Goal: Information Seeking & Learning: Learn about a topic

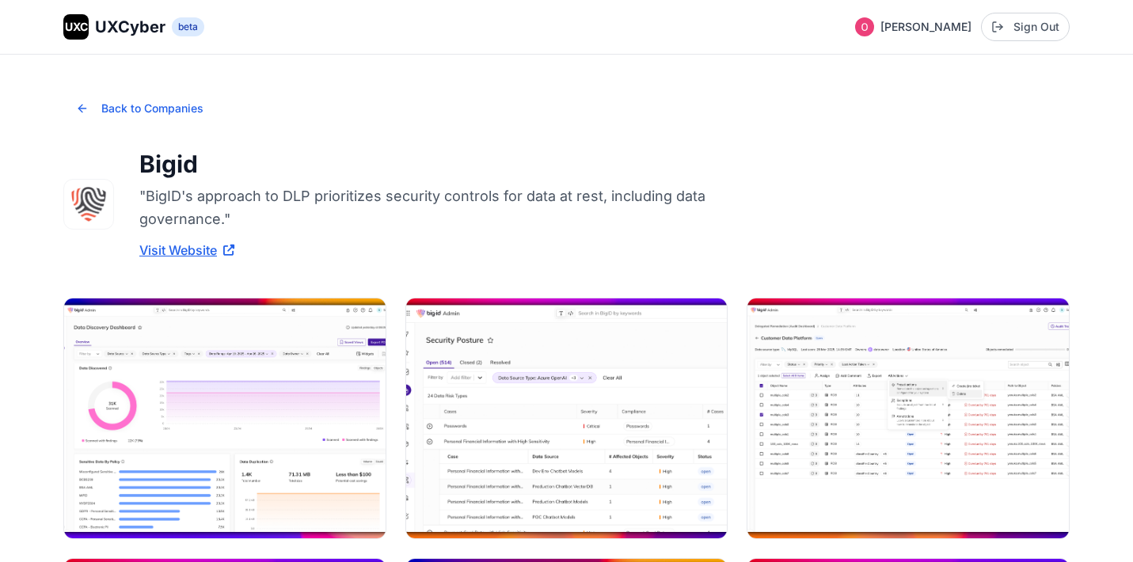
click at [126, 33] on span "UXCyber" at bounding box center [130, 27] width 70 height 22
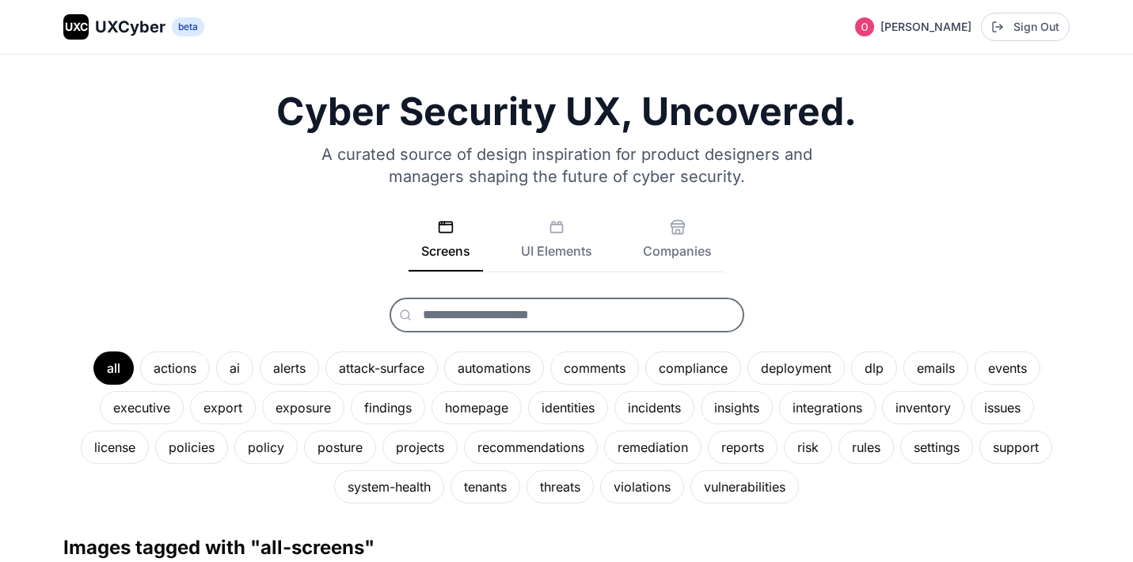
click at [567, 311] on input "text" at bounding box center [567, 315] width 355 height 35
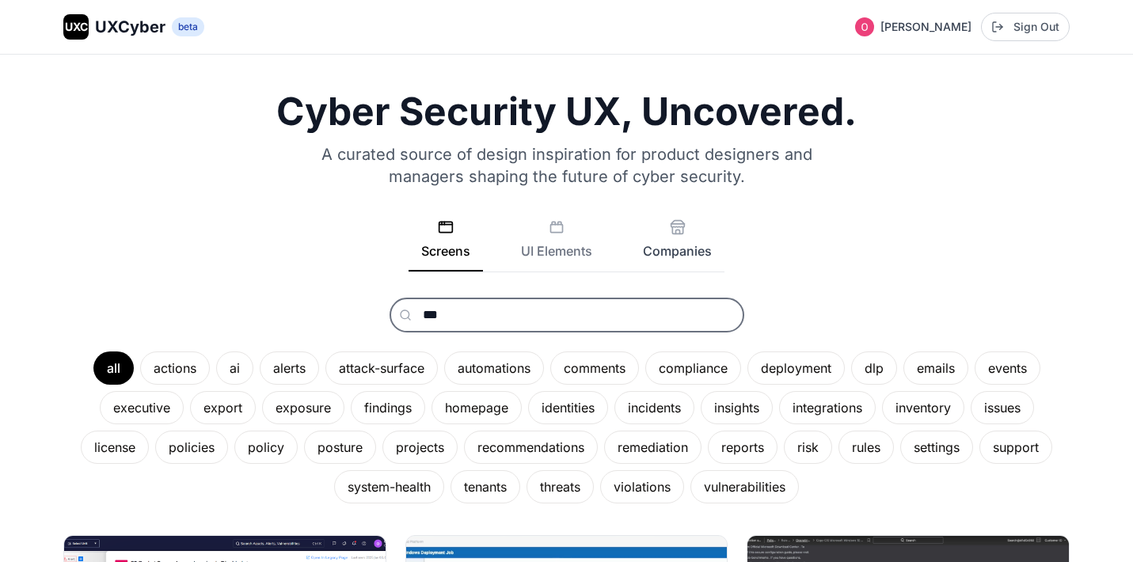
type input "***"
click at [690, 234] on button "Companies" at bounding box center [677, 245] width 94 height 52
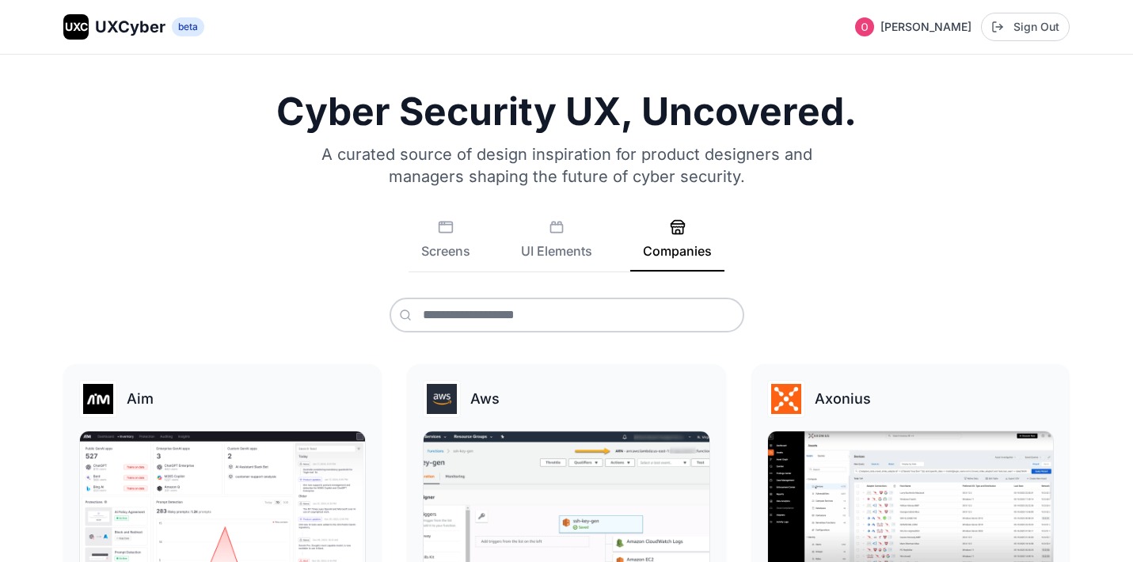
click at [641, 291] on div "Cyber Security UX, Uncovered. A curated source of design inspiration for produc…" at bounding box center [566, 213] width 1006 height 240
click at [633, 307] on input "text" at bounding box center [567, 315] width 355 height 35
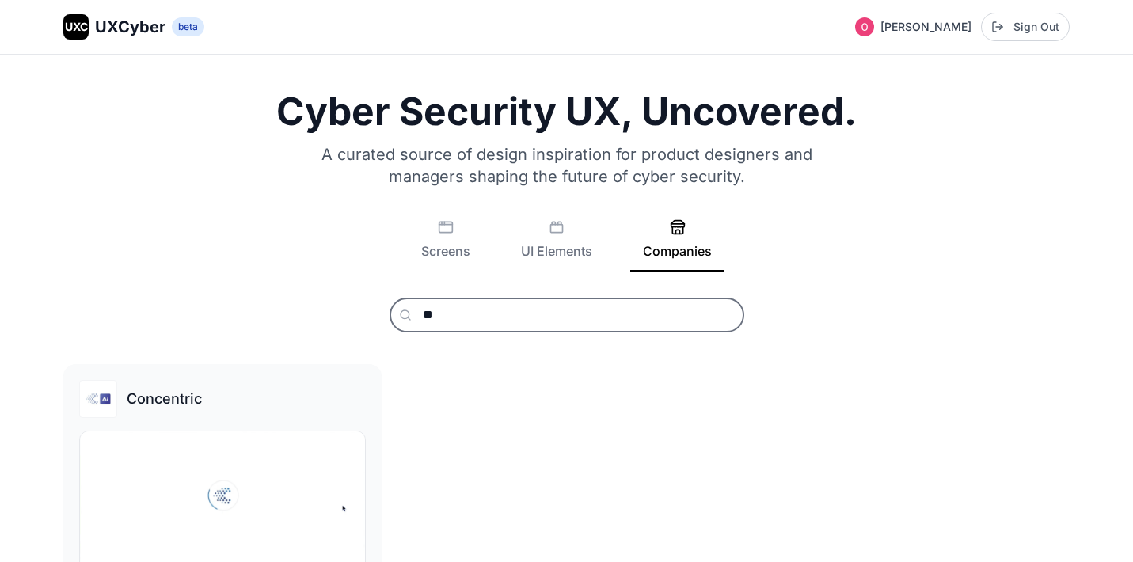
type input "*"
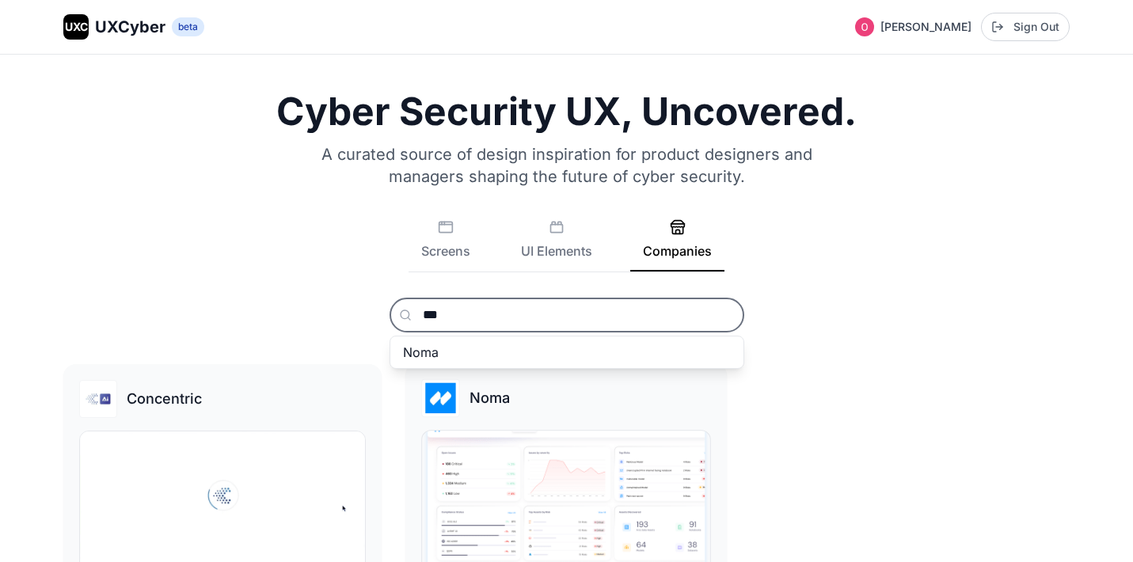
type input "***"
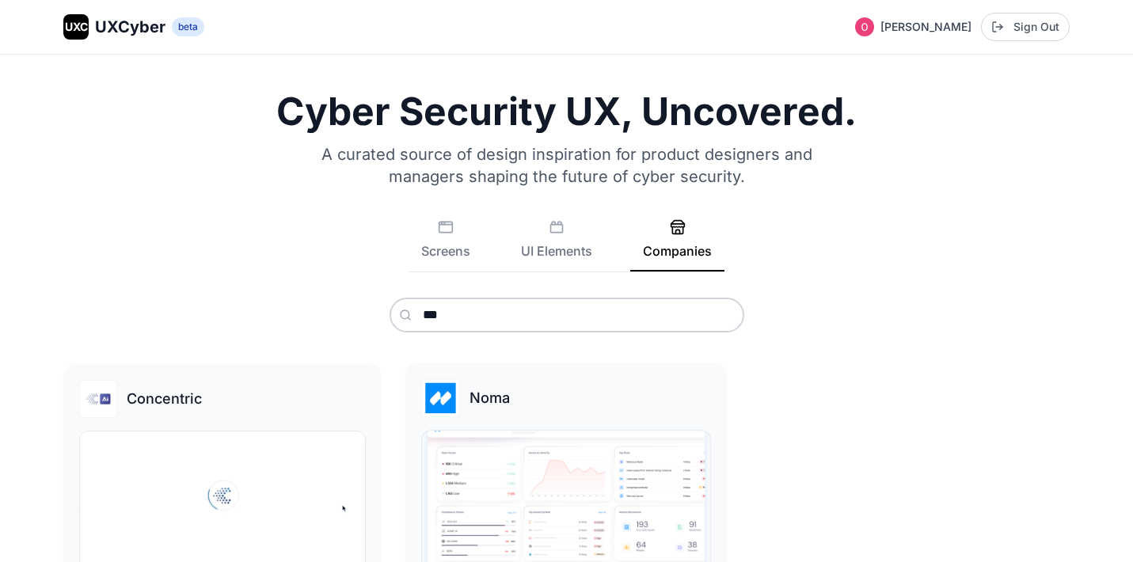
click at [495, 415] on div "Noma" at bounding box center [567, 398] width 290 height 38
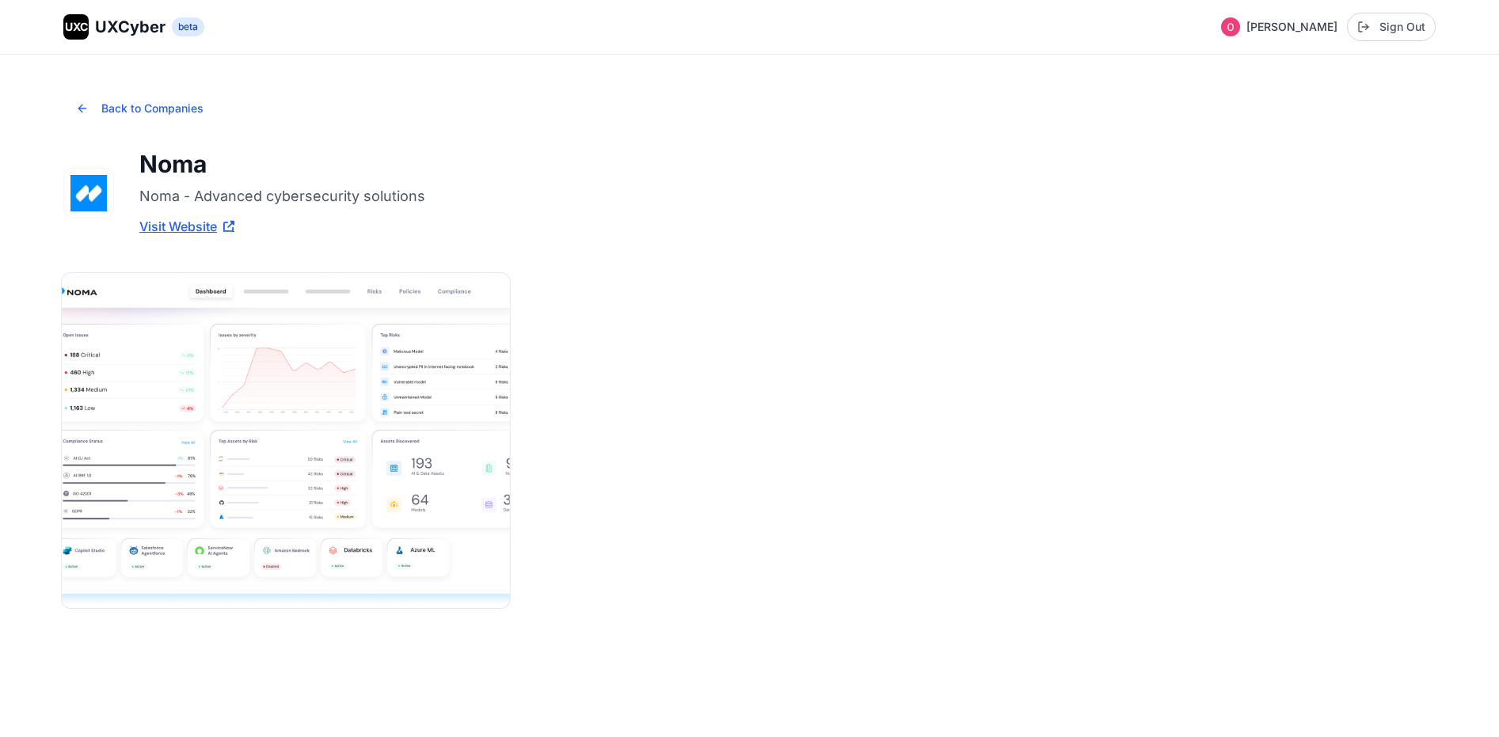
click at [268, 436] on img at bounding box center [285, 440] width 447 height 335
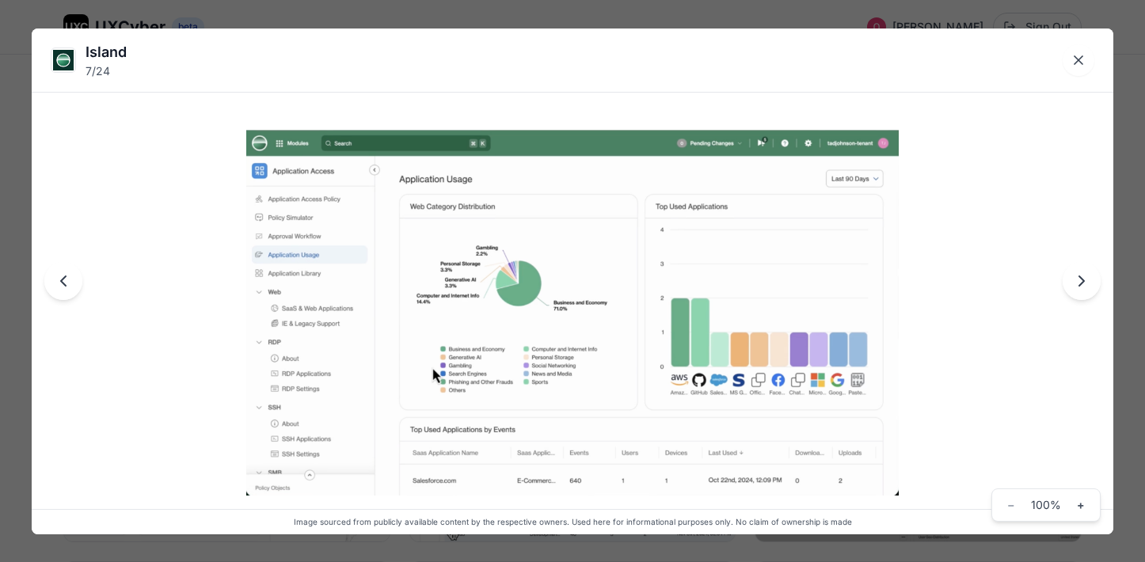
scroll to position [793, 0]
click at [1079, 63] on icon "Close lightbox" at bounding box center [1079, 60] width 16 height 16
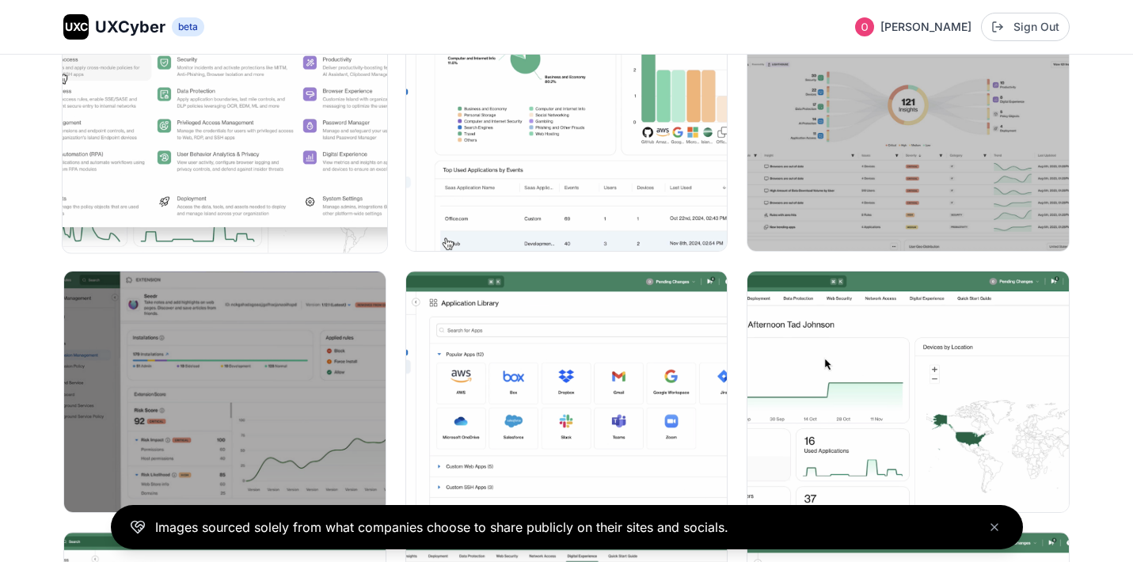
scroll to position [0, 0]
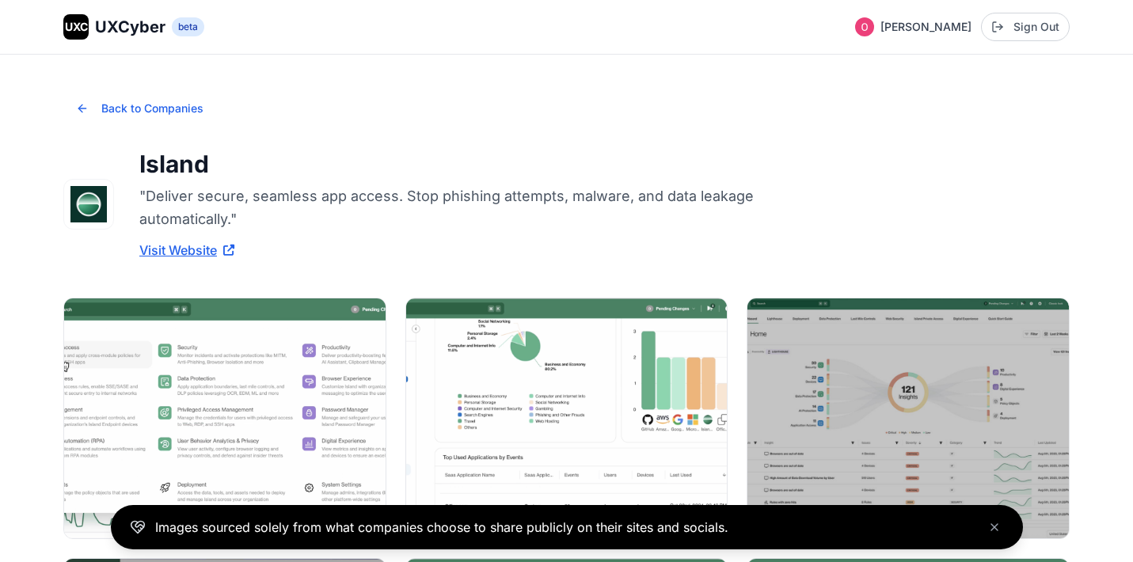
click at [140, 30] on span "UXCyber" at bounding box center [130, 27] width 70 height 22
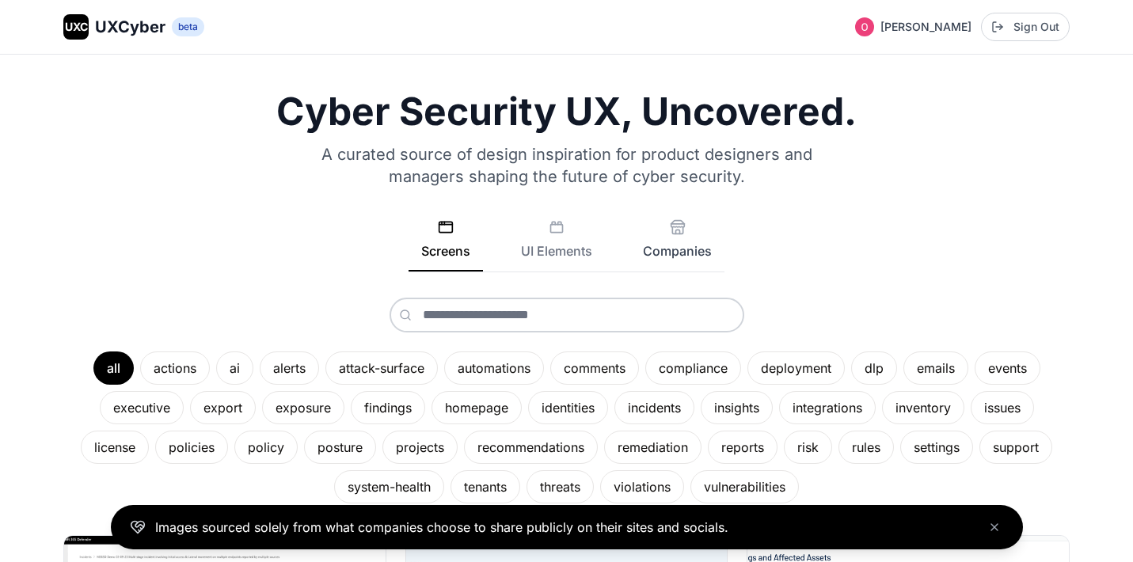
click at [687, 242] on button "Companies" at bounding box center [677, 245] width 94 height 52
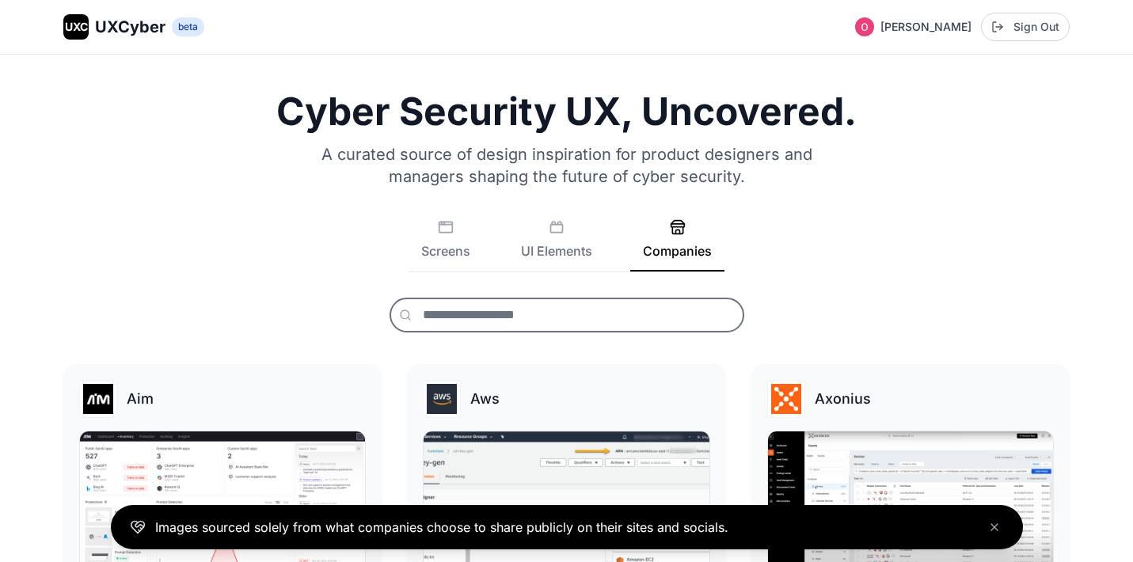
click at [634, 308] on input "text" at bounding box center [567, 315] width 355 height 35
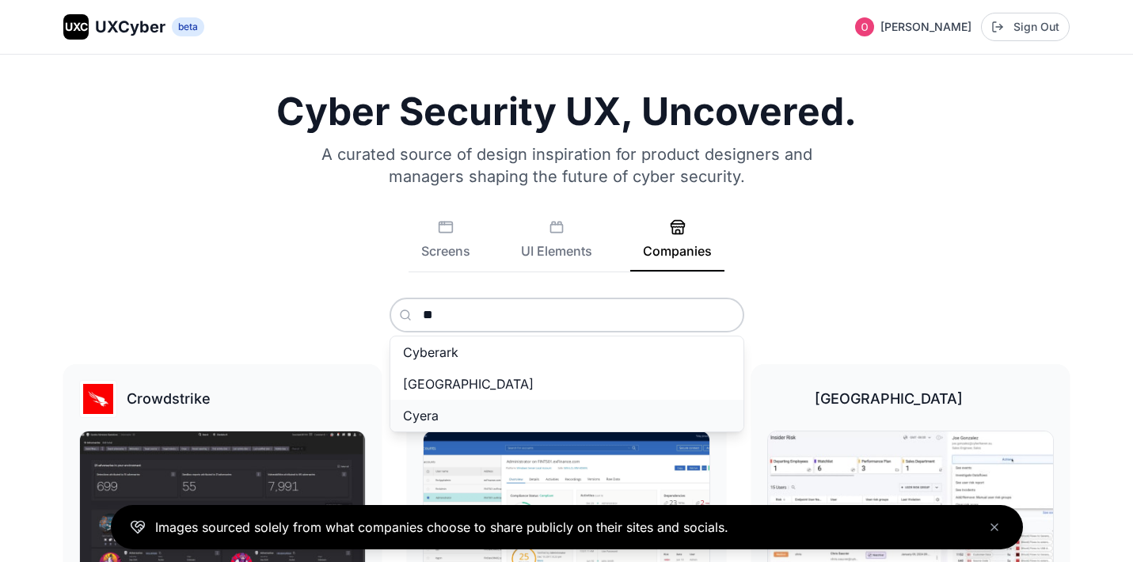
click at [512, 409] on button "Cyera" at bounding box center [566, 416] width 353 height 32
type input "*****"
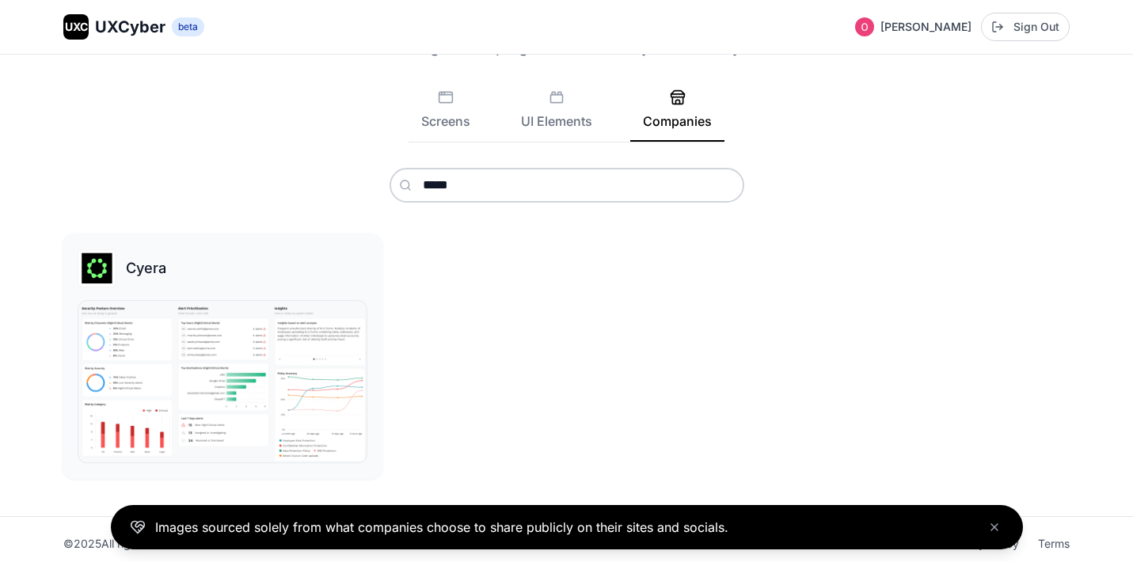
scroll to position [139, 0]
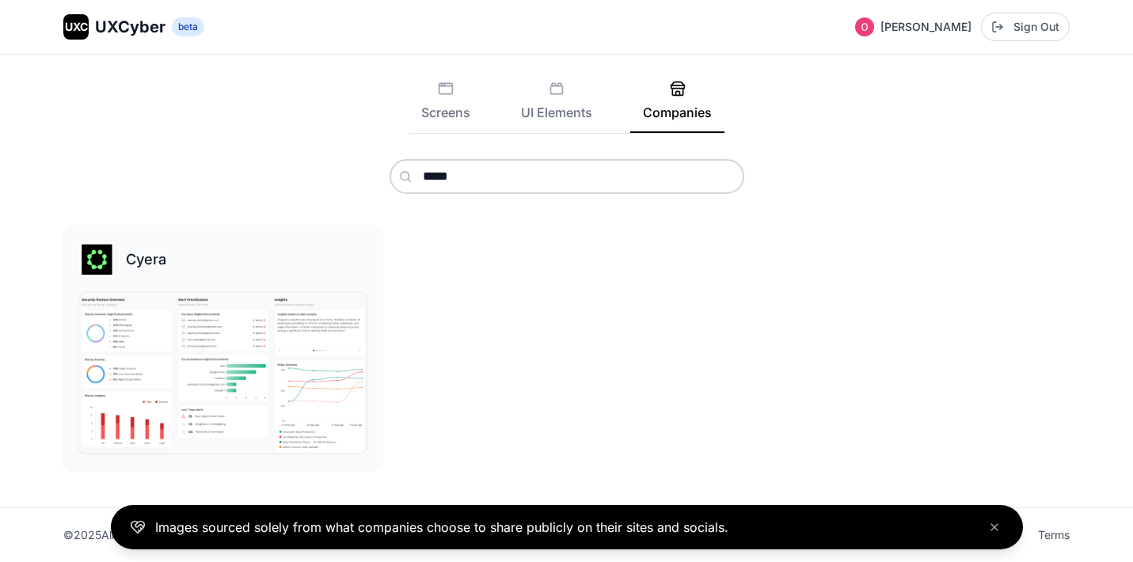
click at [221, 395] on img at bounding box center [222, 373] width 288 height 162
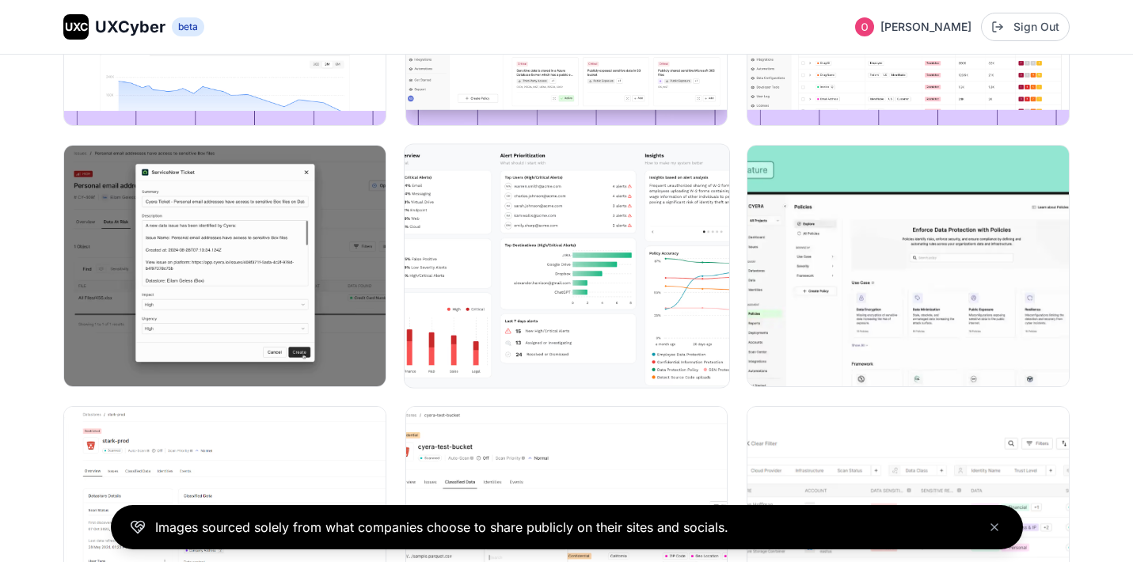
click at [612, 266] on img at bounding box center [567, 266] width 325 height 243
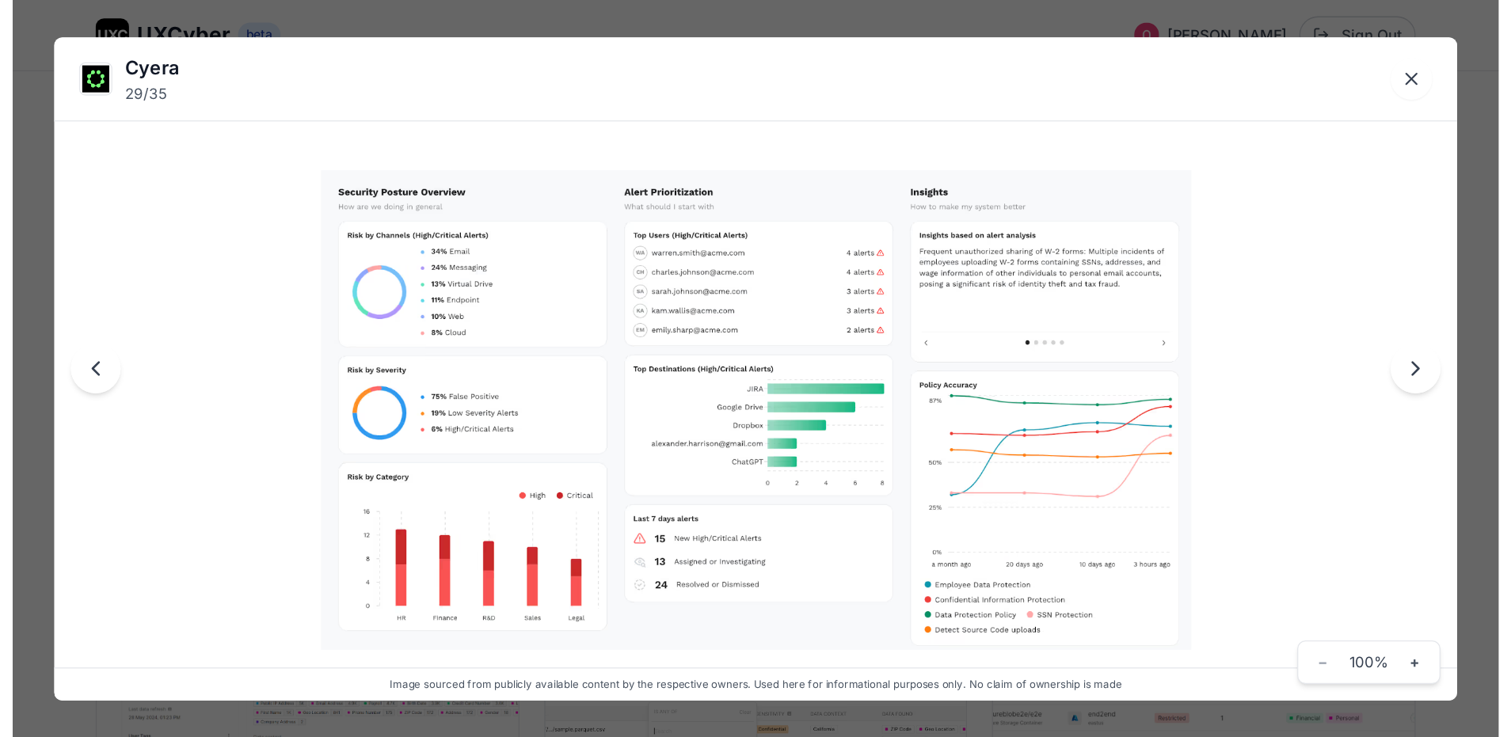
scroll to position [2526, 0]
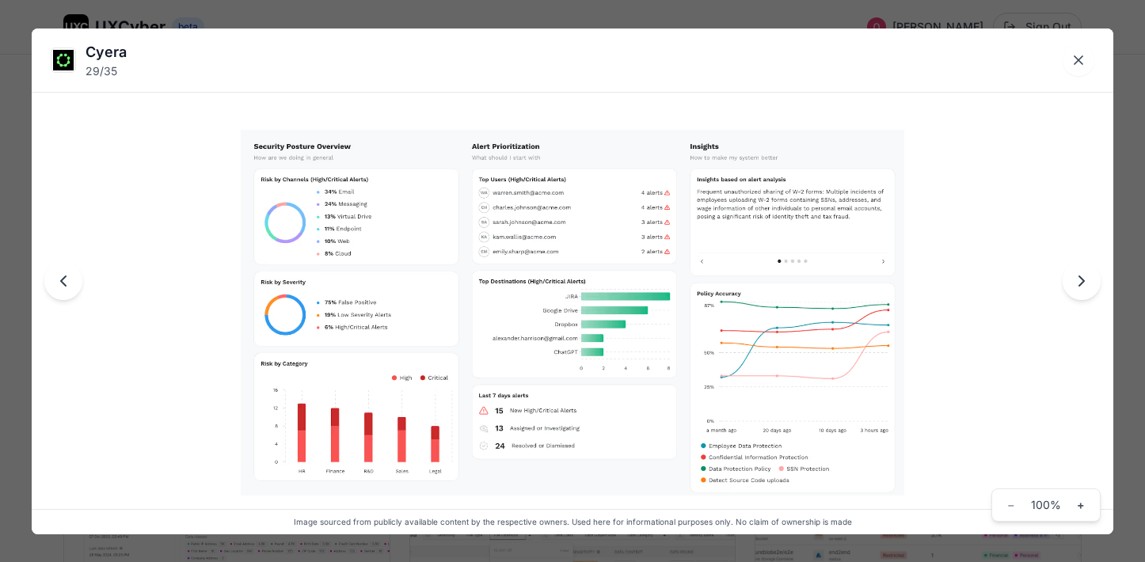
click at [508, 282] on img at bounding box center [573, 313] width 664 height 367
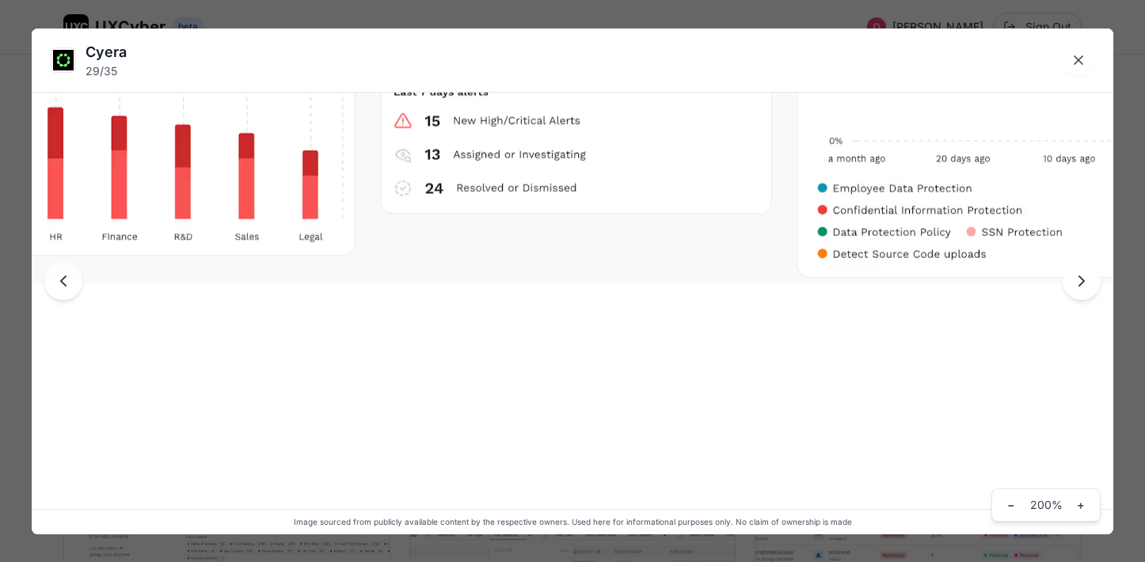
click at [535, 291] on div at bounding box center [573, 282] width 1082 height 506
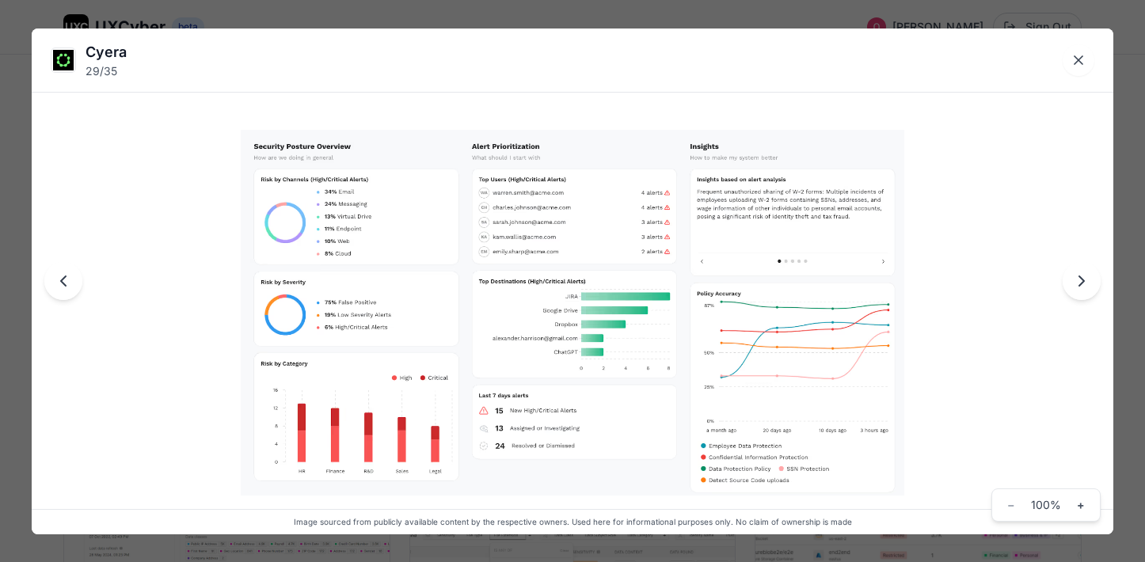
click at [555, 253] on img at bounding box center [573, 313] width 664 height 367
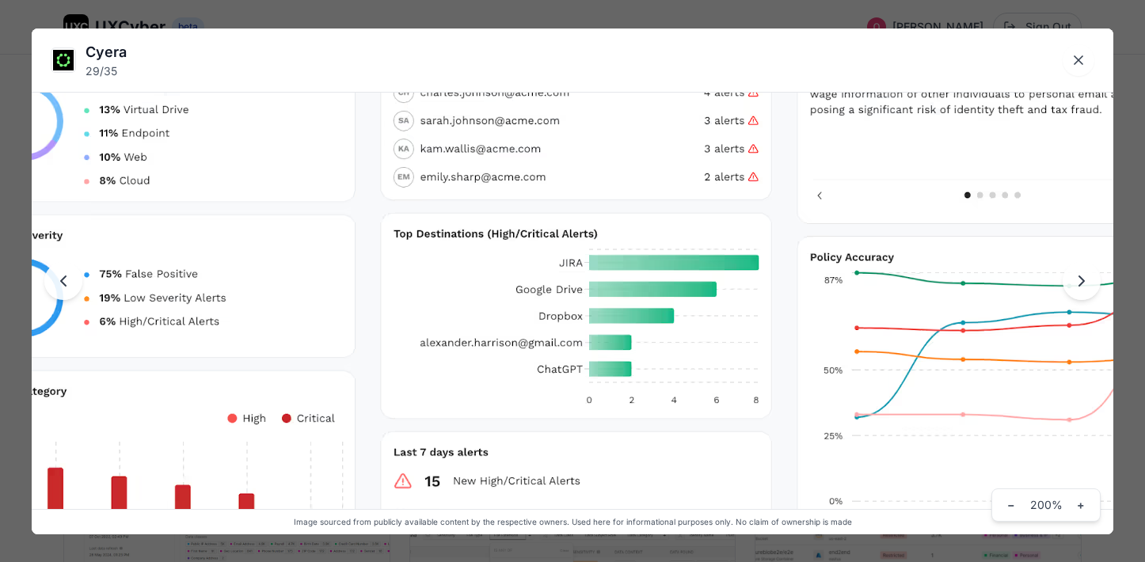
click at [553, 256] on img at bounding box center [572, 294] width 1267 height 700
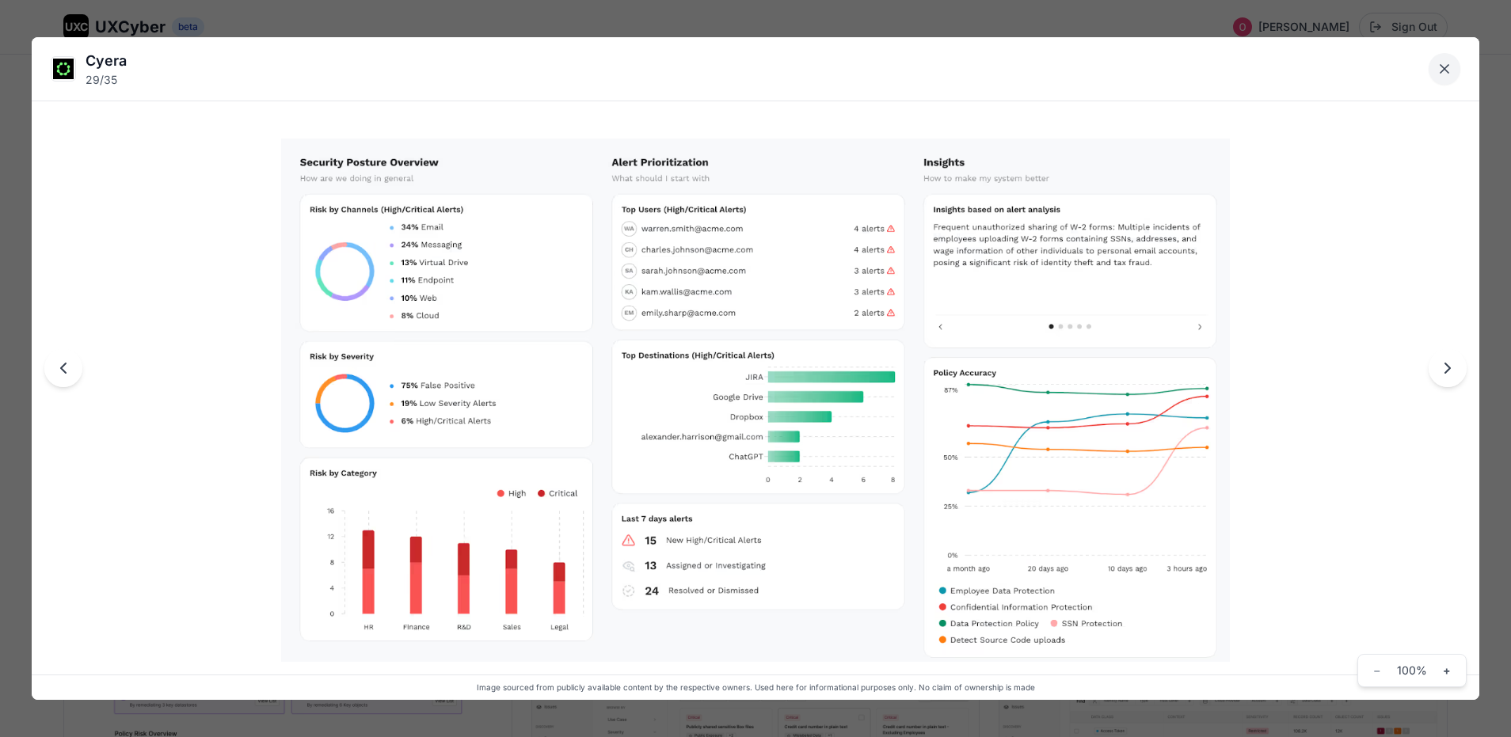
click at [1144, 70] on icon "Close lightbox" at bounding box center [1444, 69] width 16 height 16
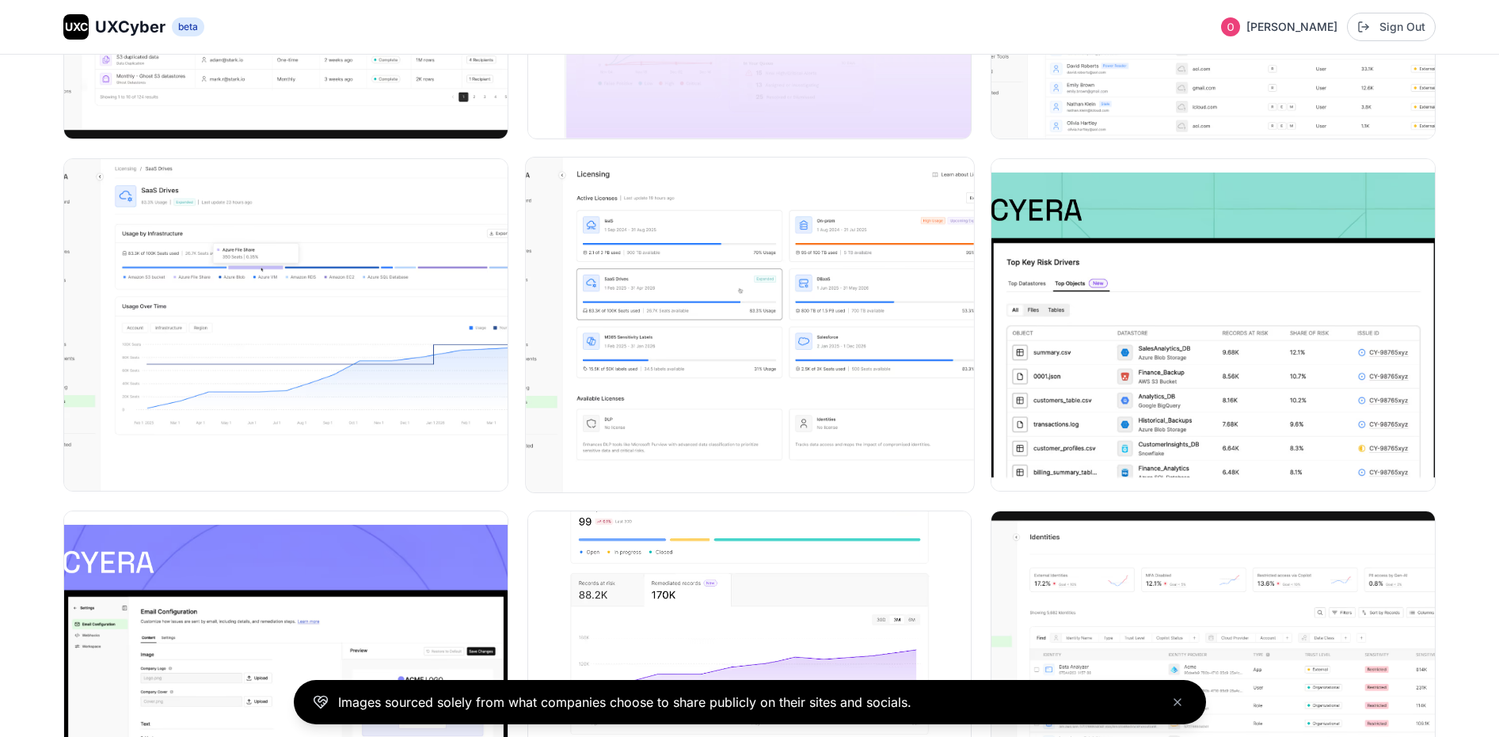
scroll to position [2219, 0]
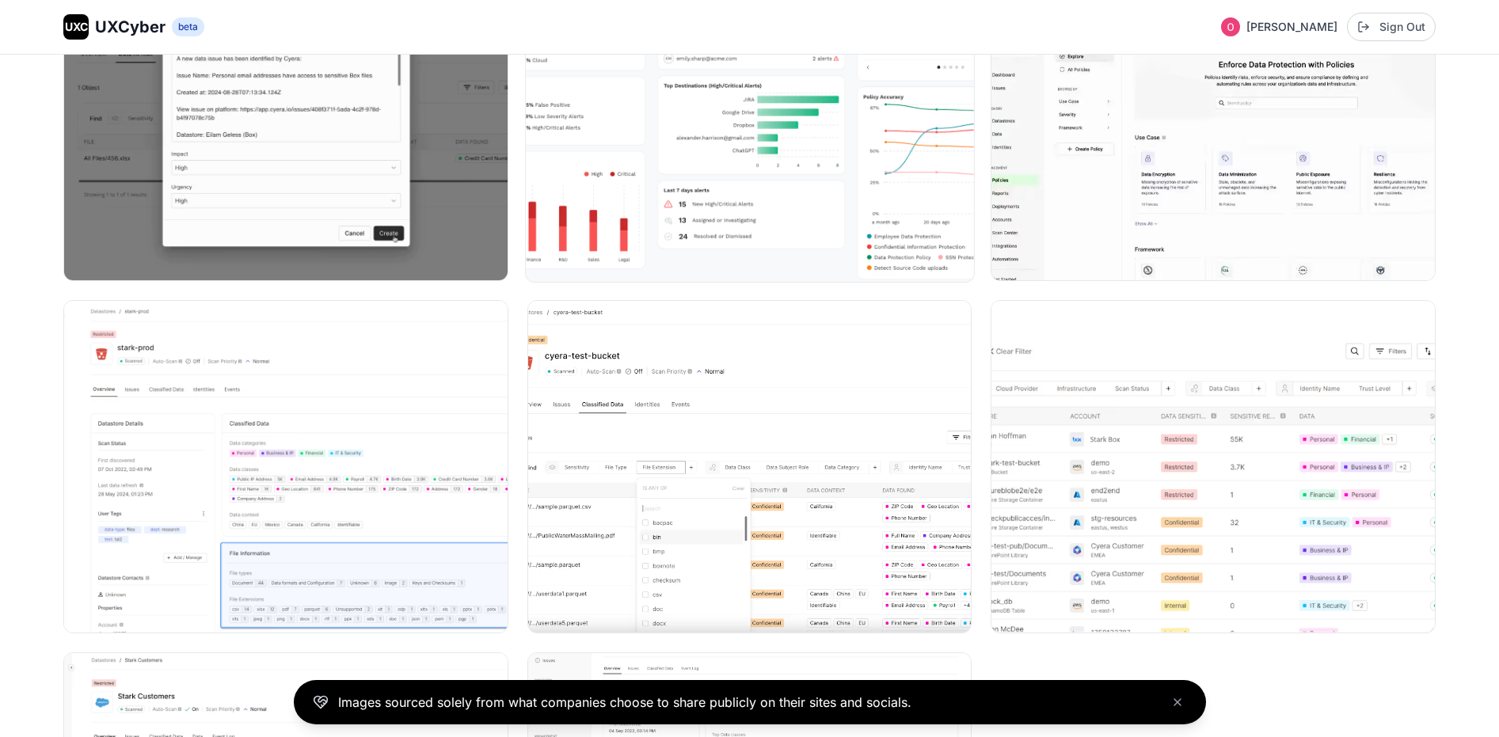
click at [852, 121] on img at bounding box center [749, 114] width 447 height 335
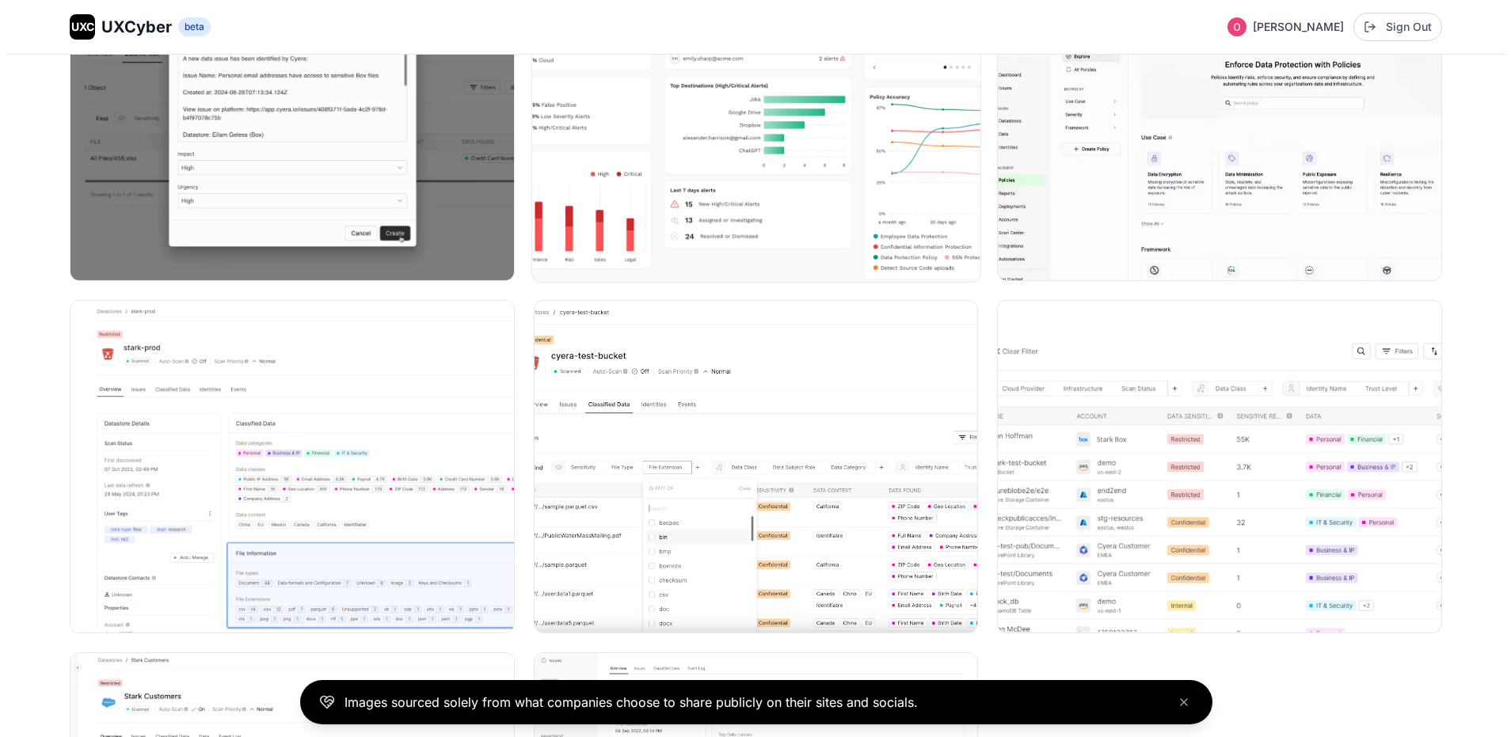
scroll to position [3550, 0]
